Goal: Task Accomplishment & Management: Use online tool/utility

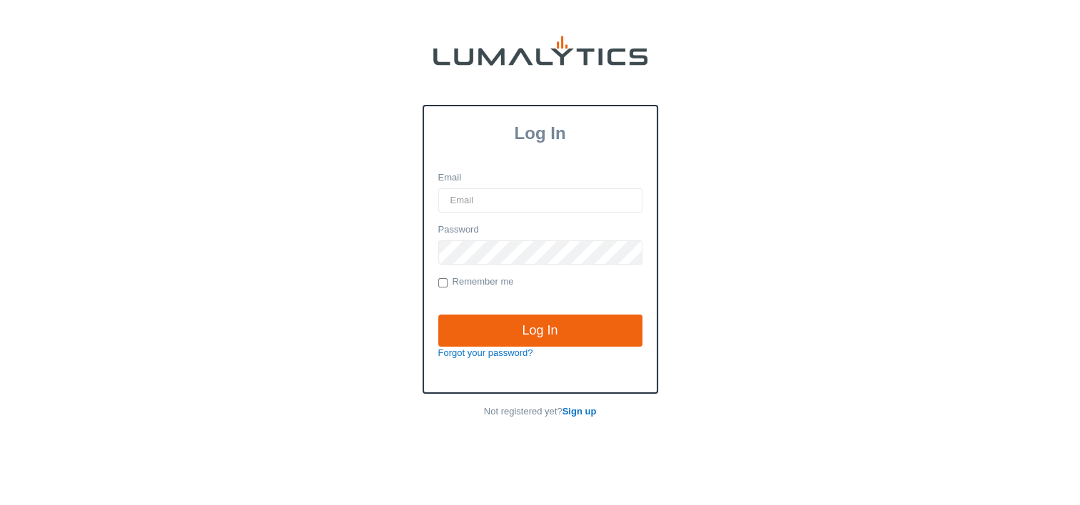
click at [508, 196] on input "Email" at bounding box center [540, 200] width 204 height 24
type input "twheeler@valleytruckparts.com"
click at [438, 315] on input "Log In" at bounding box center [540, 331] width 204 height 33
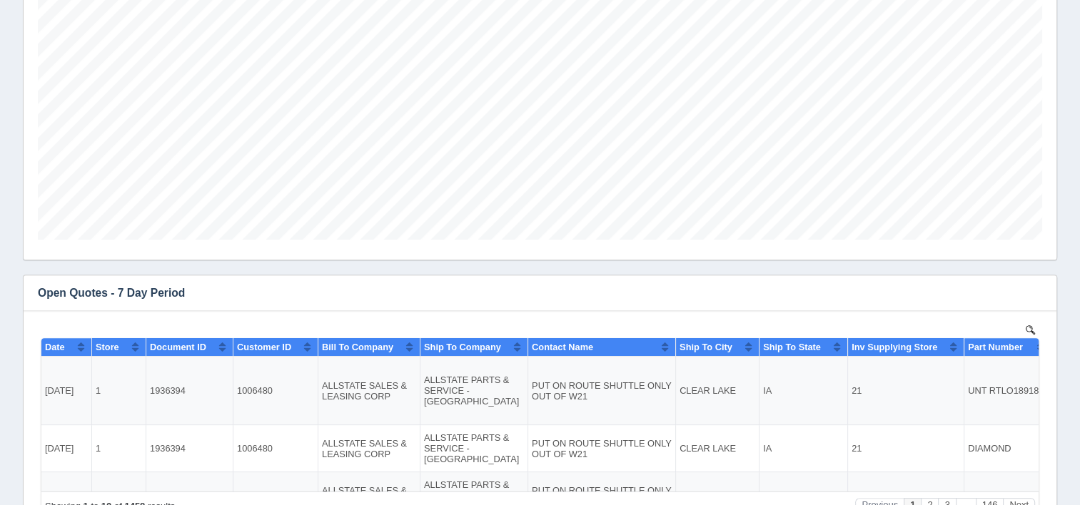
scroll to position [571, 0]
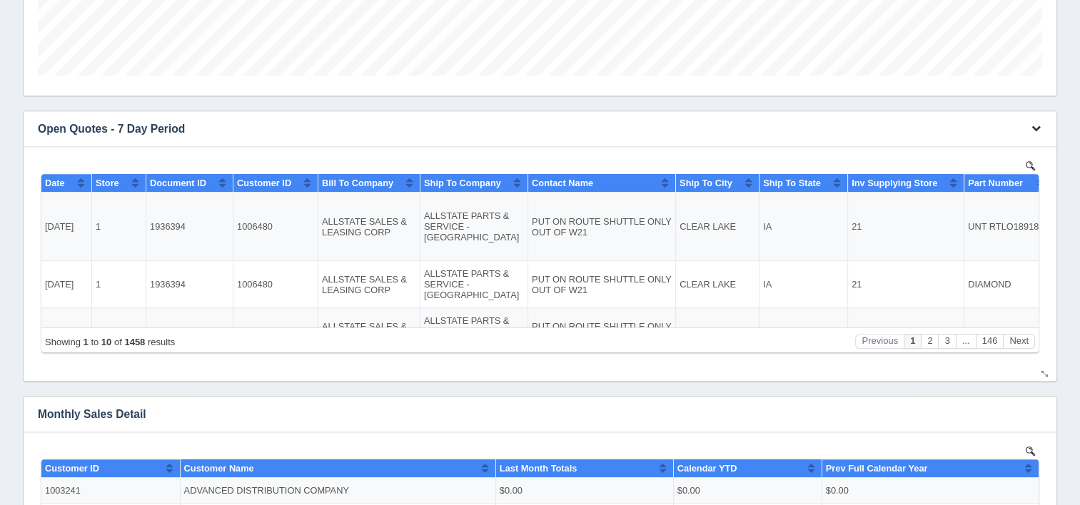
click at [1040, 130] on icon "button" at bounding box center [1035, 127] width 9 height 9
click at [951, 168] on link "View all results" at bounding box center [988, 170] width 114 height 21
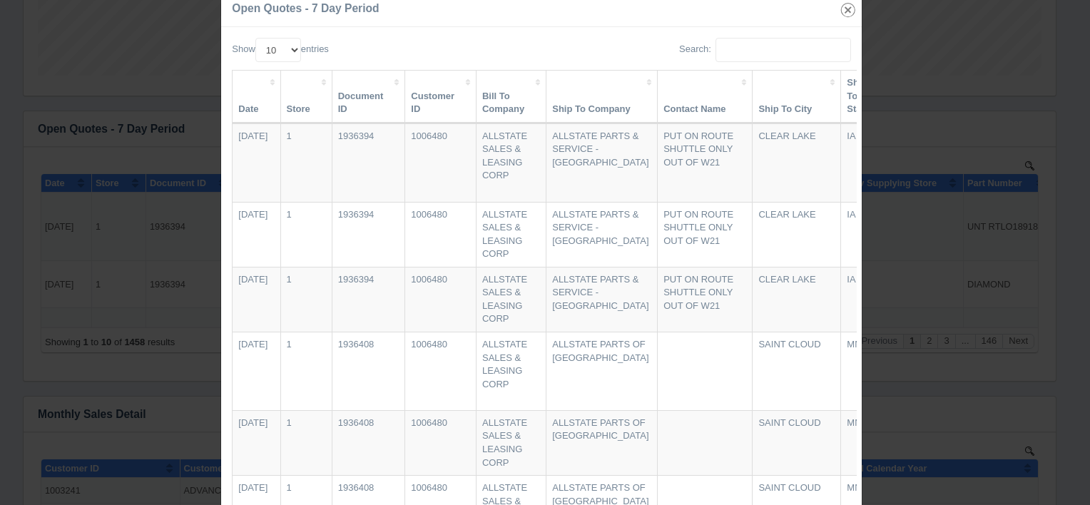
click at [845, 11] on icon "button" at bounding box center [849, 10] width 20 height 20
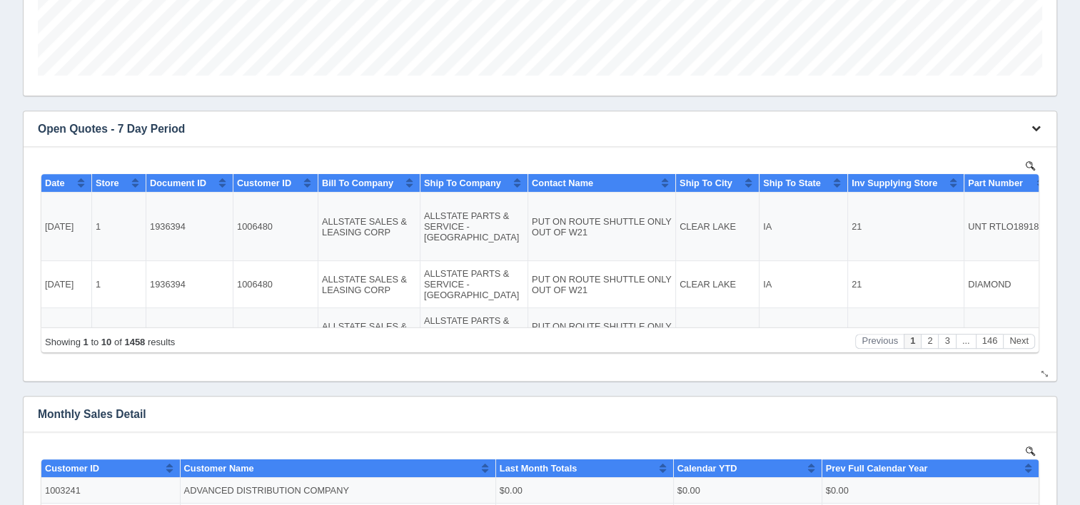
click at [1035, 125] on icon "button" at bounding box center [1035, 127] width 9 height 9
click at [959, 143] on link "Download CSV" at bounding box center [988, 150] width 114 height 21
